Goal: Task Accomplishment & Management: Manage account settings

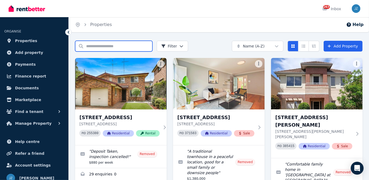
click at [134, 46] on input "Search properties" at bounding box center [113, 46] width 77 height 11
type input "**"
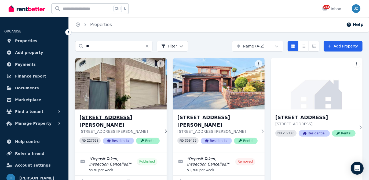
click at [131, 100] on img at bounding box center [121, 84] width 96 height 54
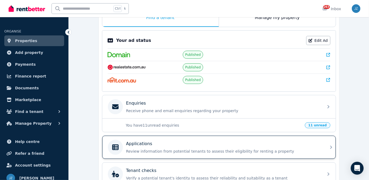
click at [214, 144] on div "Applications" at bounding box center [223, 144] width 194 height 6
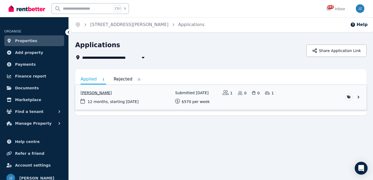
click at [112, 93] on link "View application: Vy Huynh" at bounding box center [220, 97] width 291 height 25
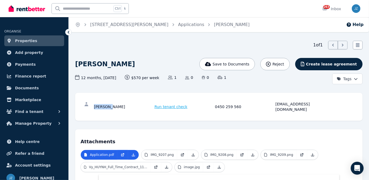
drag, startPoint x: 113, startPoint y: 105, endPoint x: 93, endPoint y: 105, distance: 20.4
click at [93, 105] on div "[PERSON_NAME] Run tenant check 0450 259 560 [EMAIL_ADDRESS][DOMAIN_NAME]" at bounding box center [219, 106] width 277 height 17
copy div "[PERSON_NAME]"
drag, startPoint x: 213, startPoint y: 104, endPoint x: 239, endPoint y: 104, distance: 26.3
click at [239, 104] on div "[PERSON_NAME] Run tenant check 0450 259 560 [EMAIL_ADDRESS][DOMAIN_NAME]" at bounding box center [214, 106] width 240 height 11
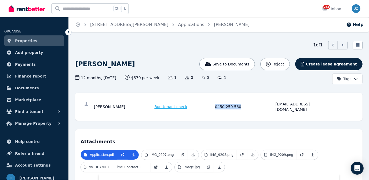
copy div "0450 259 560"
drag, startPoint x: 317, startPoint y: 105, endPoint x: 275, endPoint y: 107, distance: 42.7
click at [275, 107] on div "[PERSON_NAME] Run tenant check 0450 259 560 [EMAIL_ADDRESS][DOMAIN_NAME]" at bounding box center [219, 106] width 277 height 17
copy div "[EMAIL_ADDRESS][DOMAIN_NAME]"
click at [29, 42] on span "Properties" at bounding box center [26, 41] width 22 height 6
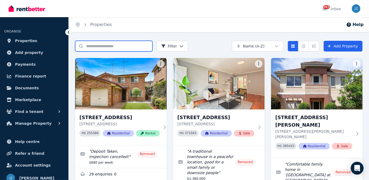
click at [92, 44] on input "Search properties" at bounding box center [113, 46] width 77 height 11
type input "****"
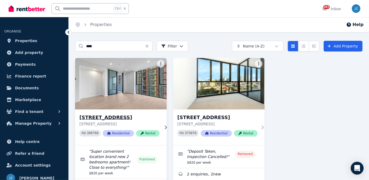
click at [103, 67] on img at bounding box center [121, 84] width 96 height 54
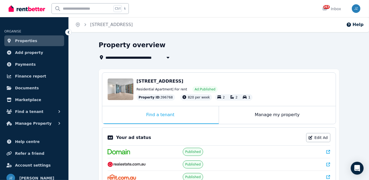
click at [43, 38] on link "Properties" at bounding box center [34, 40] width 60 height 11
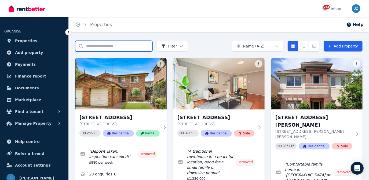
click at [119, 46] on input "Search properties" at bounding box center [113, 46] width 77 height 11
type input "**"
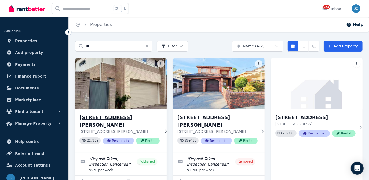
click at [124, 85] on img at bounding box center [121, 84] width 96 height 54
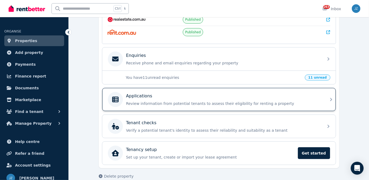
scroll to position [145, 0]
click at [174, 95] on div "Applications" at bounding box center [223, 96] width 194 height 6
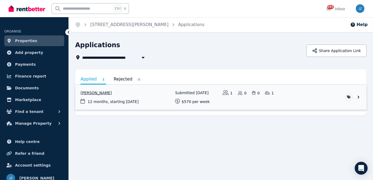
click at [90, 92] on link "View application: Vy Huynh" at bounding box center [220, 97] width 291 height 25
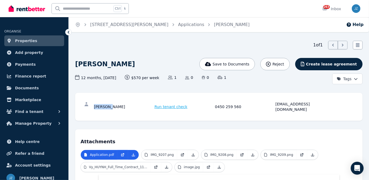
drag, startPoint x: 93, startPoint y: 104, endPoint x: 110, endPoint y: 107, distance: 16.9
click at [110, 107] on div "[PERSON_NAME] Run tenant check 0450 259 560 [EMAIL_ADDRESS][DOMAIN_NAME]" at bounding box center [219, 106] width 277 height 17
copy div "[PERSON_NAME]"
drag, startPoint x: 273, startPoint y: 105, endPoint x: 320, endPoint y: 109, distance: 47.7
click at [320, 109] on div "[PERSON_NAME] Run tenant check 0450 259 560 [EMAIL_ADDRESS][DOMAIN_NAME]" at bounding box center [219, 106] width 277 height 17
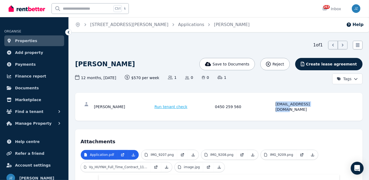
copy div "[EMAIL_ADDRESS][DOMAIN_NAME]"
click at [90, 6] on input "text" at bounding box center [82, 8] width 60 height 10
type input "****"
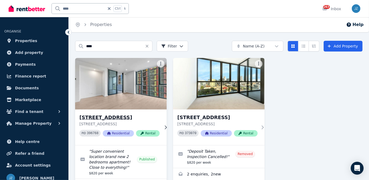
click at [119, 76] on img at bounding box center [121, 84] width 96 height 54
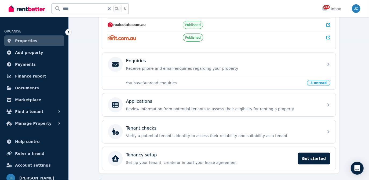
scroll to position [151, 0]
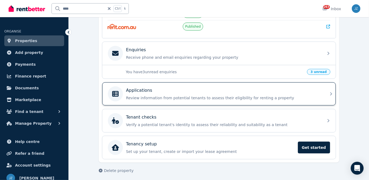
click at [207, 88] on div "Applications" at bounding box center [223, 90] width 194 height 6
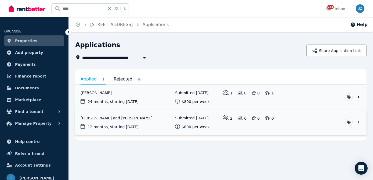
click at [102, 118] on link "View application: Yiqi Zhao and Can Chen" at bounding box center [220, 122] width 291 height 25
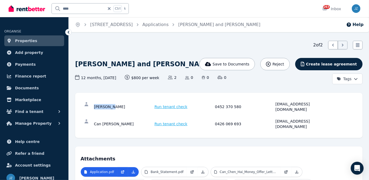
drag, startPoint x: 112, startPoint y: 105, endPoint x: 94, endPoint y: 105, distance: 18.3
click at [94, 105] on div "[PERSON_NAME]" at bounding box center [123, 106] width 59 height 11
copy div "[PERSON_NAME]"
drag, startPoint x: 214, startPoint y: 105, endPoint x: 238, endPoint y: 105, distance: 23.6
click at [238, 105] on div "[PERSON_NAME] Run tenant check 0452 370 580 [EMAIL_ADDRESS][DOMAIN_NAME]" at bounding box center [214, 106] width 240 height 11
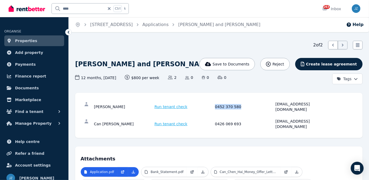
copy div "0452 370 580"
drag, startPoint x: 320, startPoint y: 105, endPoint x: 274, endPoint y: 105, distance: 46.4
click at [274, 105] on div "[PERSON_NAME] Run tenant check 0452 370 580 [EMAIL_ADDRESS][DOMAIN_NAME]" at bounding box center [214, 106] width 240 height 11
copy div "[EMAIL_ADDRESS][DOMAIN_NAME]"
drag, startPoint x: 108, startPoint y: 116, endPoint x: 95, endPoint y: 117, distance: 13.2
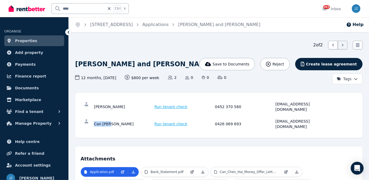
click at [95, 119] on div "Can [PERSON_NAME]" at bounding box center [123, 124] width 59 height 11
copy div "Can [PERSON_NAME]"
drag, startPoint x: 238, startPoint y: 116, endPoint x: 216, endPoint y: 117, distance: 22.8
click at [216, 119] on div "0426 069 693" at bounding box center [244, 124] width 59 height 11
copy div "0426 069 693"
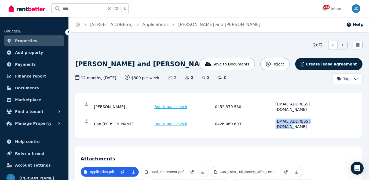
drag, startPoint x: 323, startPoint y: 115, endPoint x: 275, endPoint y: 119, distance: 47.9
click at [275, 119] on div "Can Chen Run tenant check 0426 069 693 [EMAIL_ADDRESS][DOMAIN_NAME]" at bounding box center [219, 123] width 277 height 17
click at [169, 26] on link "Applications" at bounding box center [156, 24] width 26 height 5
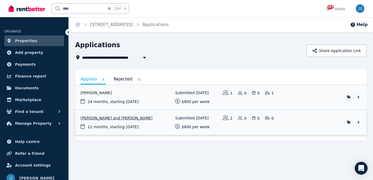
click at [129, 124] on link "View application: Yiqi Zhao and Can Chen" at bounding box center [220, 122] width 291 height 25
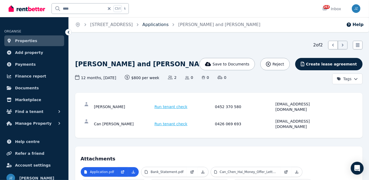
click at [169, 27] on link "Applications" at bounding box center [156, 24] width 26 height 5
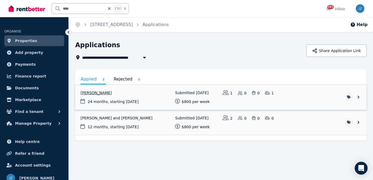
click at [143, 98] on link "View application: Anton Bollen" at bounding box center [220, 97] width 291 height 25
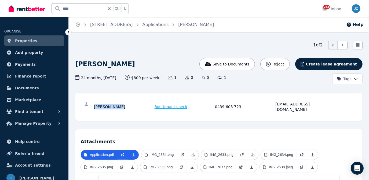
drag, startPoint x: 120, startPoint y: 104, endPoint x: 94, endPoint y: 105, distance: 26.6
click at [94, 105] on div "[PERSON_NAME]" at bounding box center [123, 106] width 59 height 11
drag, startPoint x: 239, startPoint y: 104, endPoint x: 213, endPoint y: 104, distance: 25.8
click at [213, 104] on div "[PERSON_NAME] Run tenant check 0439 603 723 [EMAIL_ADDRESS][DOMAIN_NAME]" at bounding box center [214, 106] width 240 height 11
drag, startPoint x: 315, startPoint y: 105, endPoint x: 275, endPoint y: 106, distance: 40.0
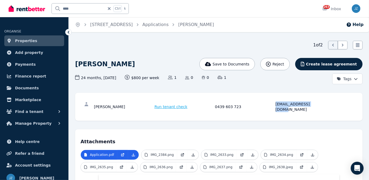
click at [276, 106] on div "[EMAIL_ADDRESS][DOMAIN_NAME]" at bounding box center [305, 106] width 59 height 11
